Goal: Information Seeking & Learning: Learn about a topic

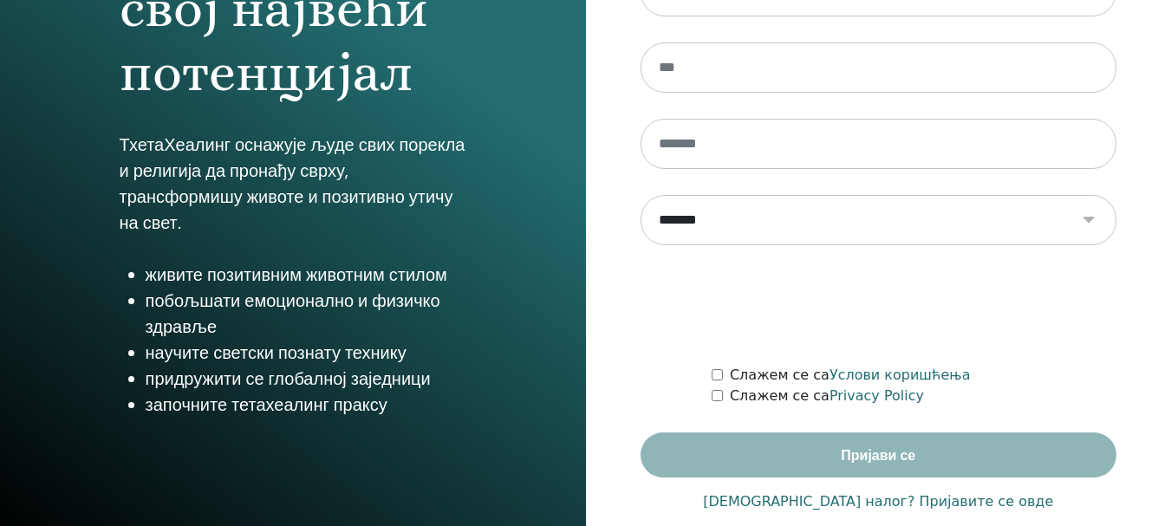
scroll to position [306, 0]
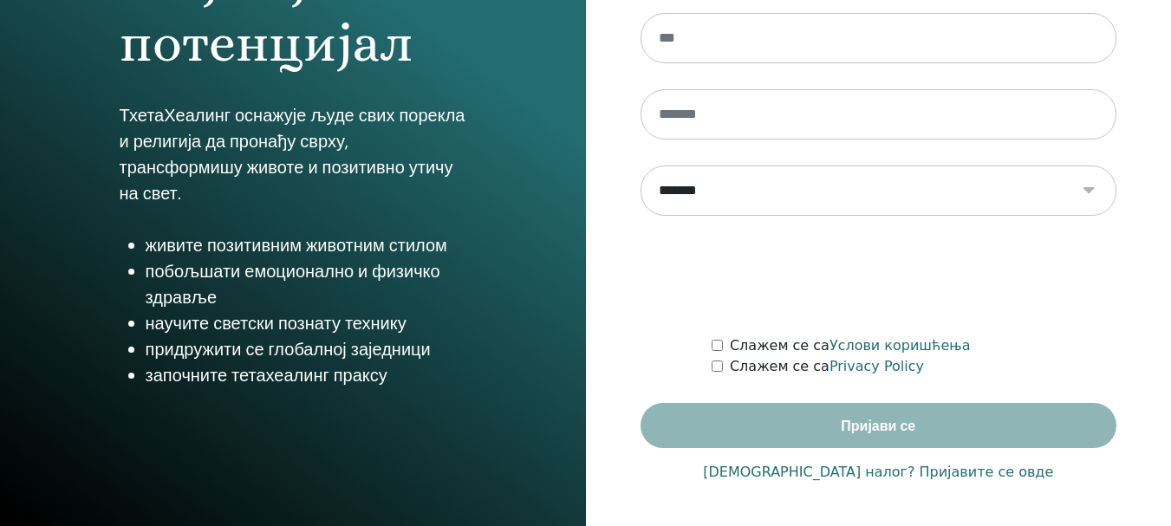
click at [843, 470] on link "Имате налог? Пријавите се овде" at bounding box center [878, 472] width 350 height 21
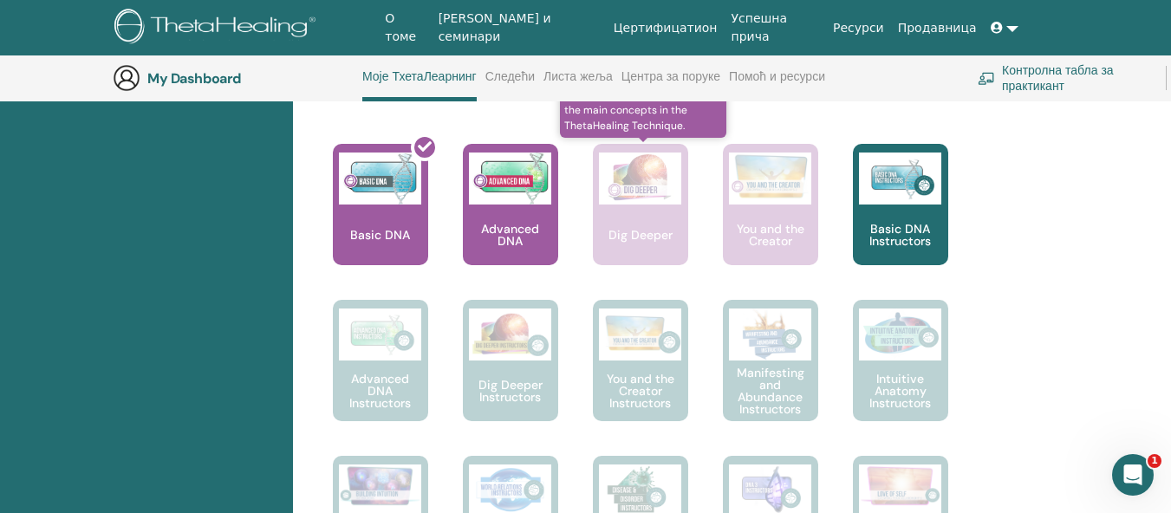
click at [646, 221] on div "Dig Deeper" at bounding box center [640, 204] width 95 height 121
